Goal: Task Accomplishment & Management: Manage account settings

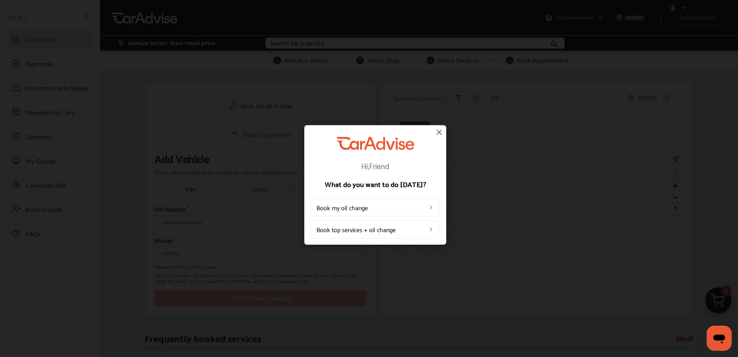
click at [440, 130] on img at bounding box center [438, 131] width 9 height 9
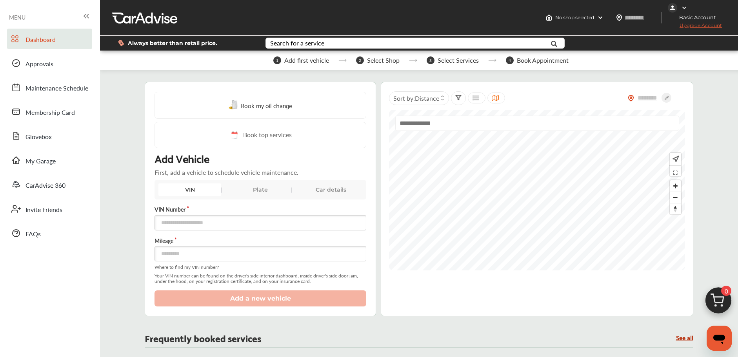
click at [437, 134] on div at bounding box center [537, 127] width 284 height 22
click at [688, 9] on div at bounding box center [695, 7] width 54 height 9
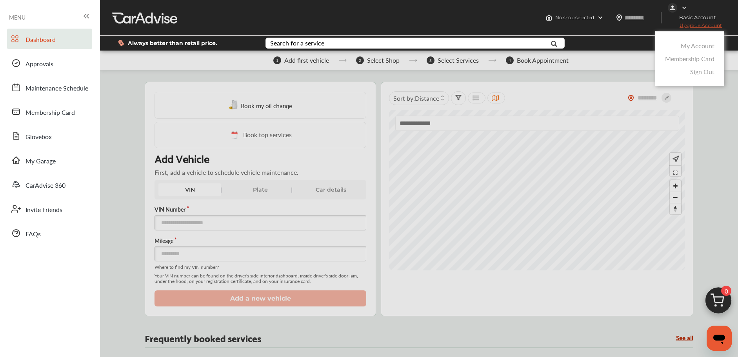
click at [699, 42] on link "My Account" at bounding box center [698, 45] width 34 height 9
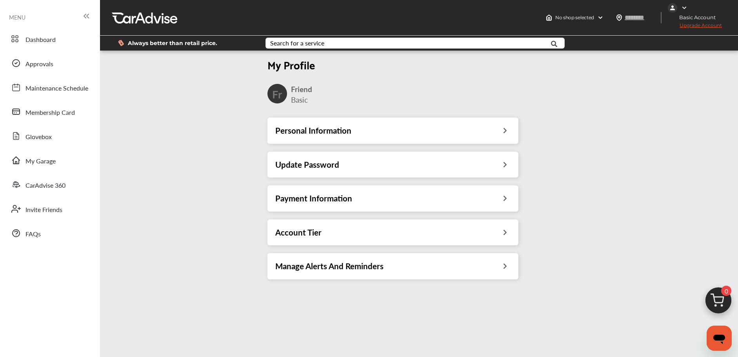
click at [354, 173] on div "Update Password" at bounding box center [392, 165] width 251 height 26
click at [361, 165] on div "Update Password" at bounding box center [392, 165] width 235 height 10
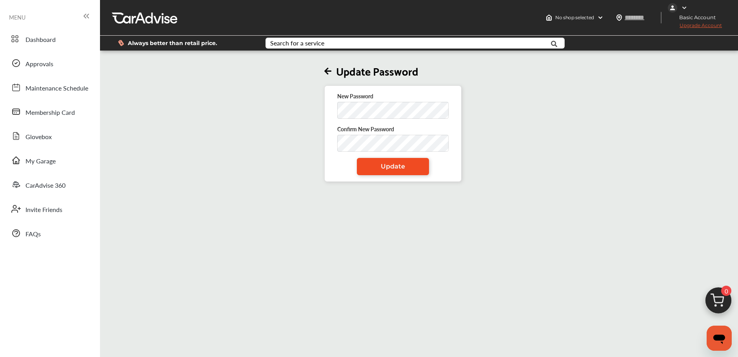
click at [365, 163] on link "Update" at bounding box center [393, 166] width 72 height 17
